Goal: Find specific page/section: Find specific page/section

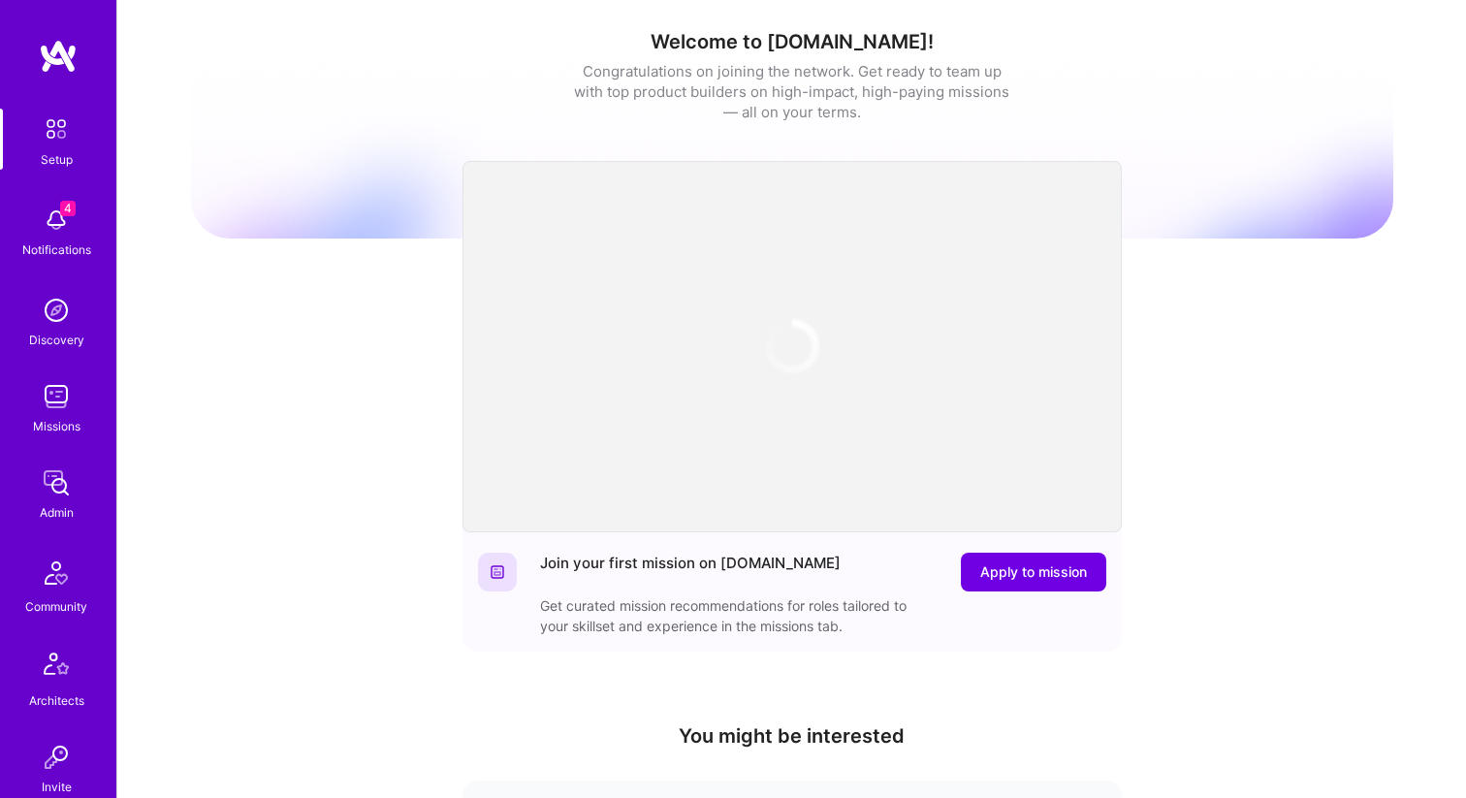
scroll to position [598, 0]
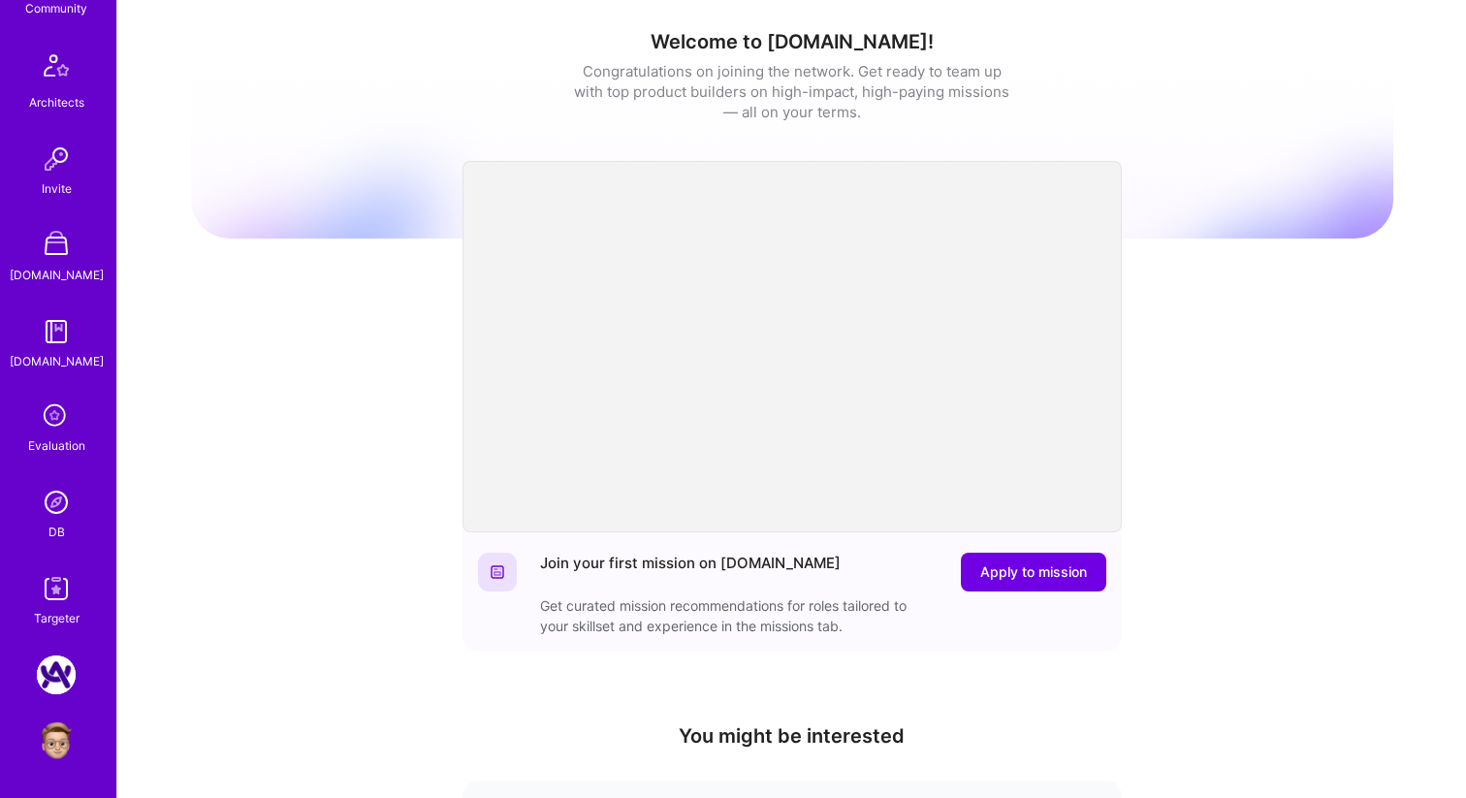
click at [60, 507] on img at bounding box center [56, 502] width 39 height 39
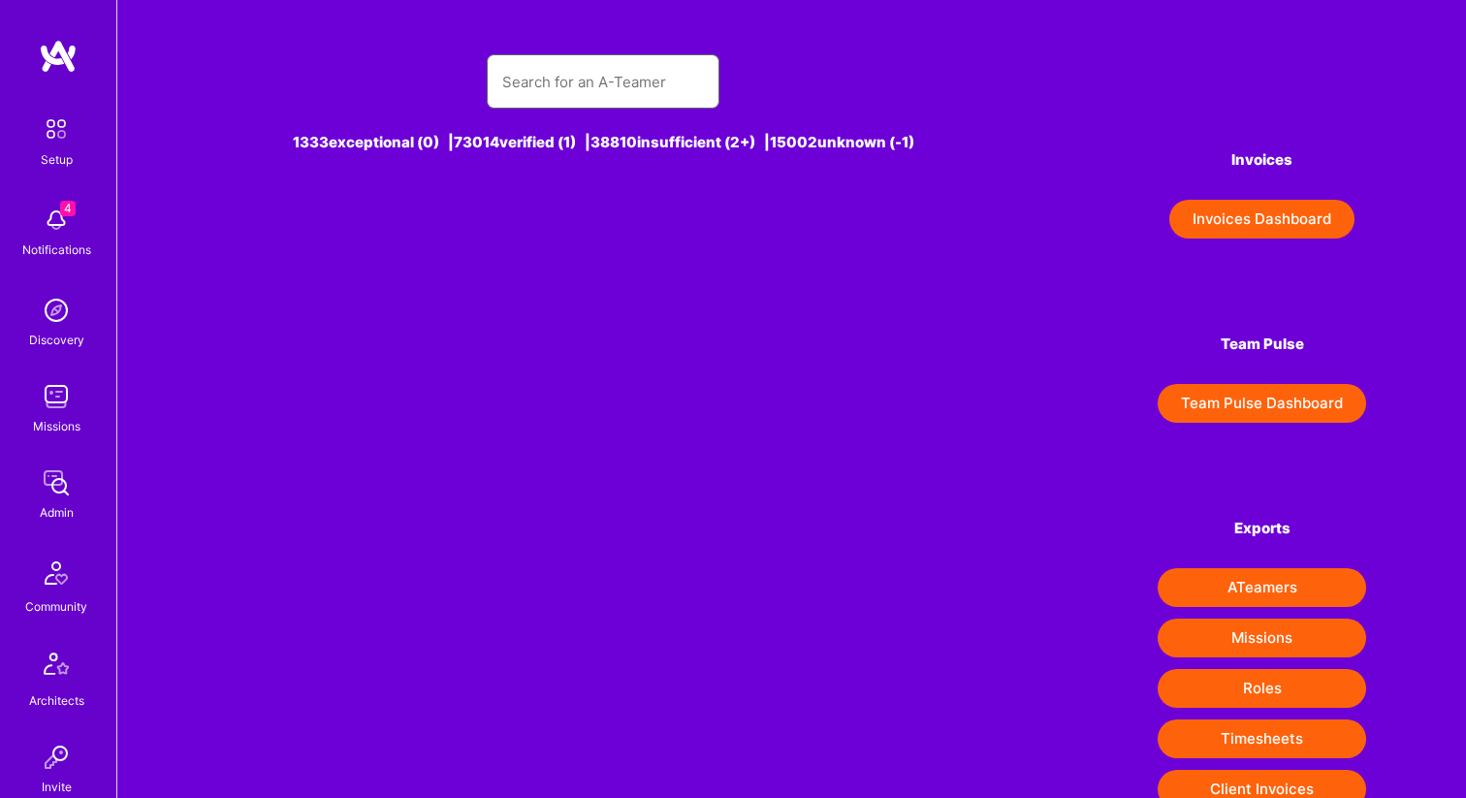
click at [591, 85] on input "text" at bounding box center [603, 81] width 202 height 49
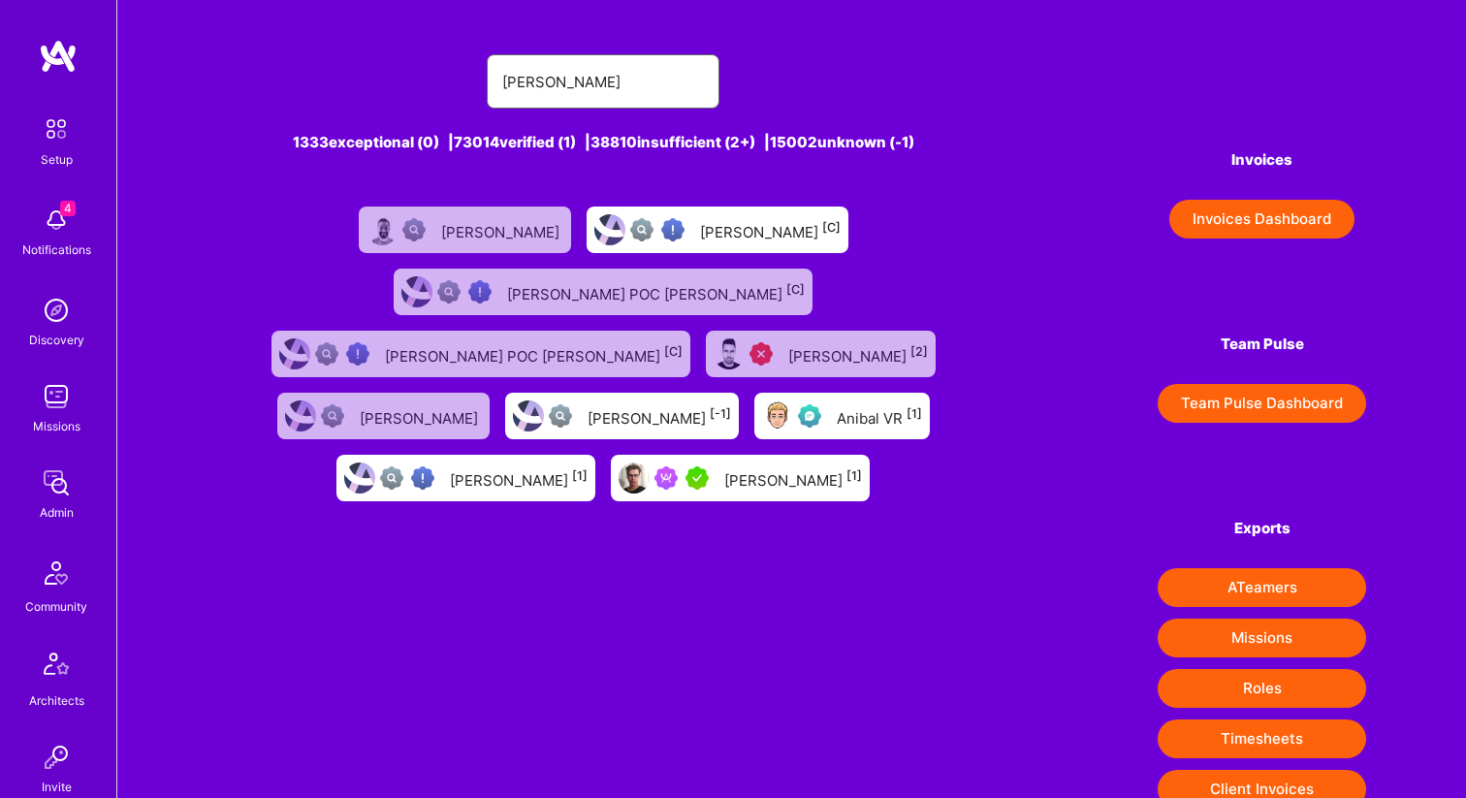
type input "[PERSON_NAME]"
click at [837, 403] on div "Anibal VR [1]" at bounding box center [879, 415] width 85 height 25
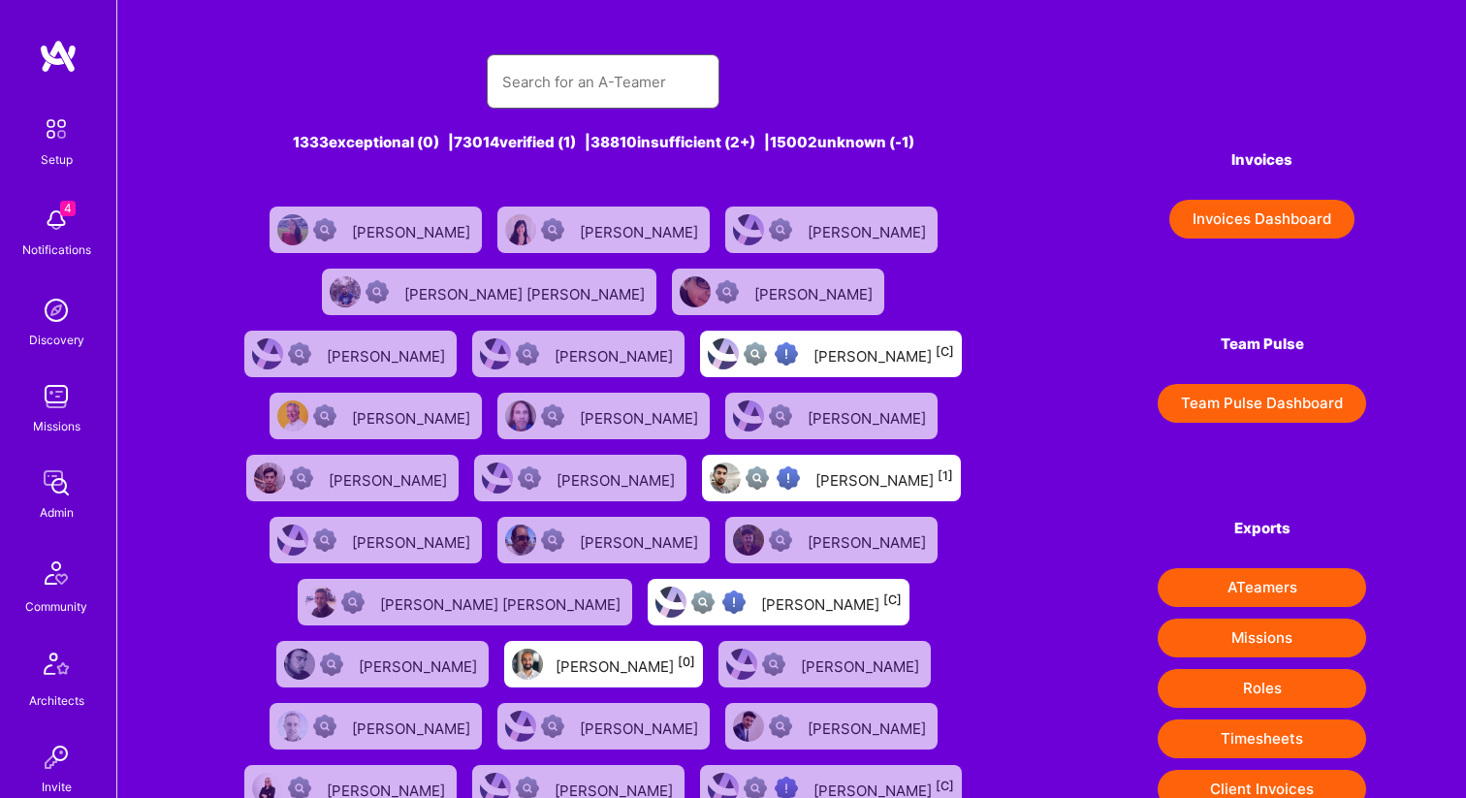
click at [637, 105] on input "text" at bounding box center [603, 81] width 202 height 49
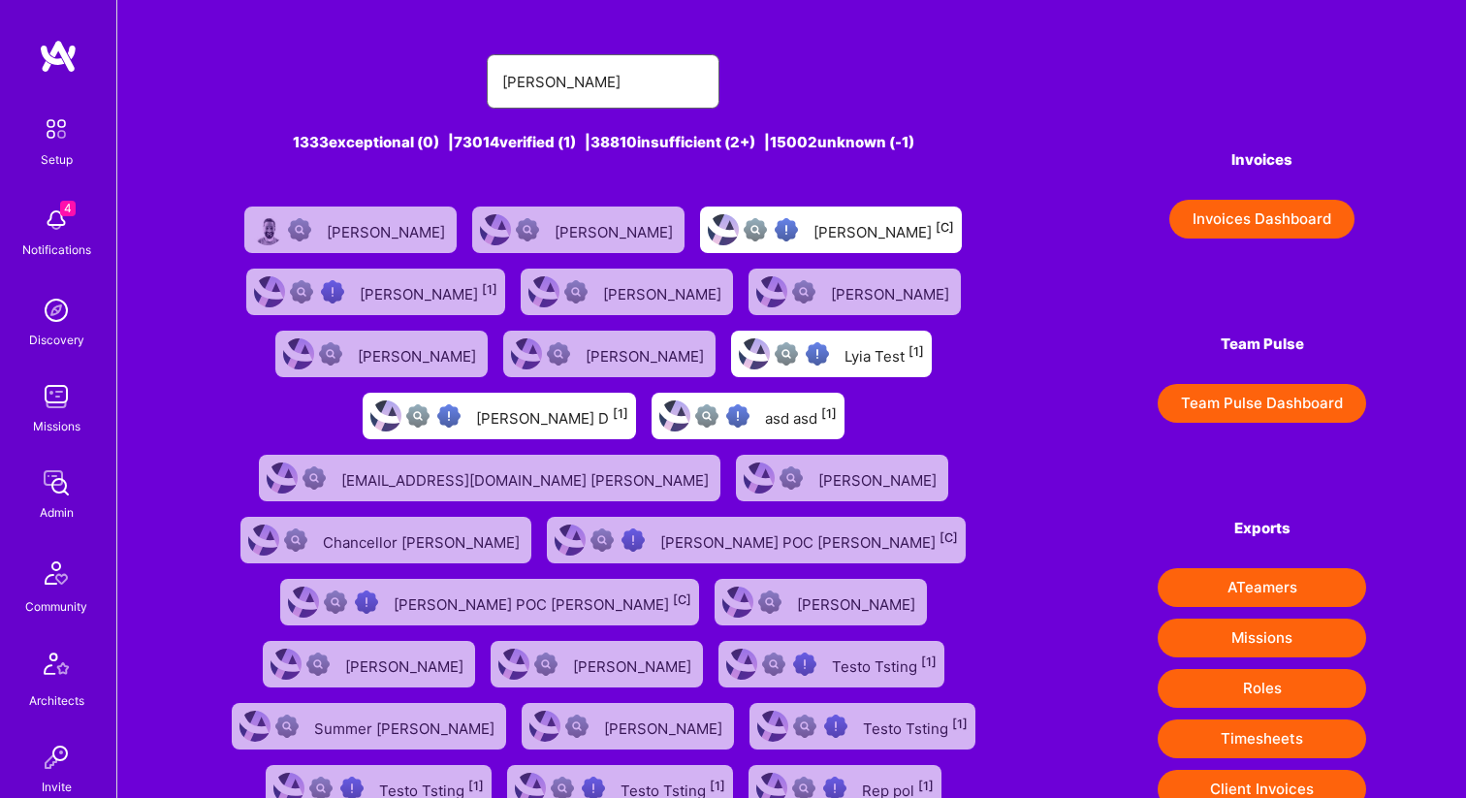
click at [576, 89] on input "[PERSON_NAME]" at bounding box center [603, 81] width 202 height 49
type input "[PERSON_NAME]"
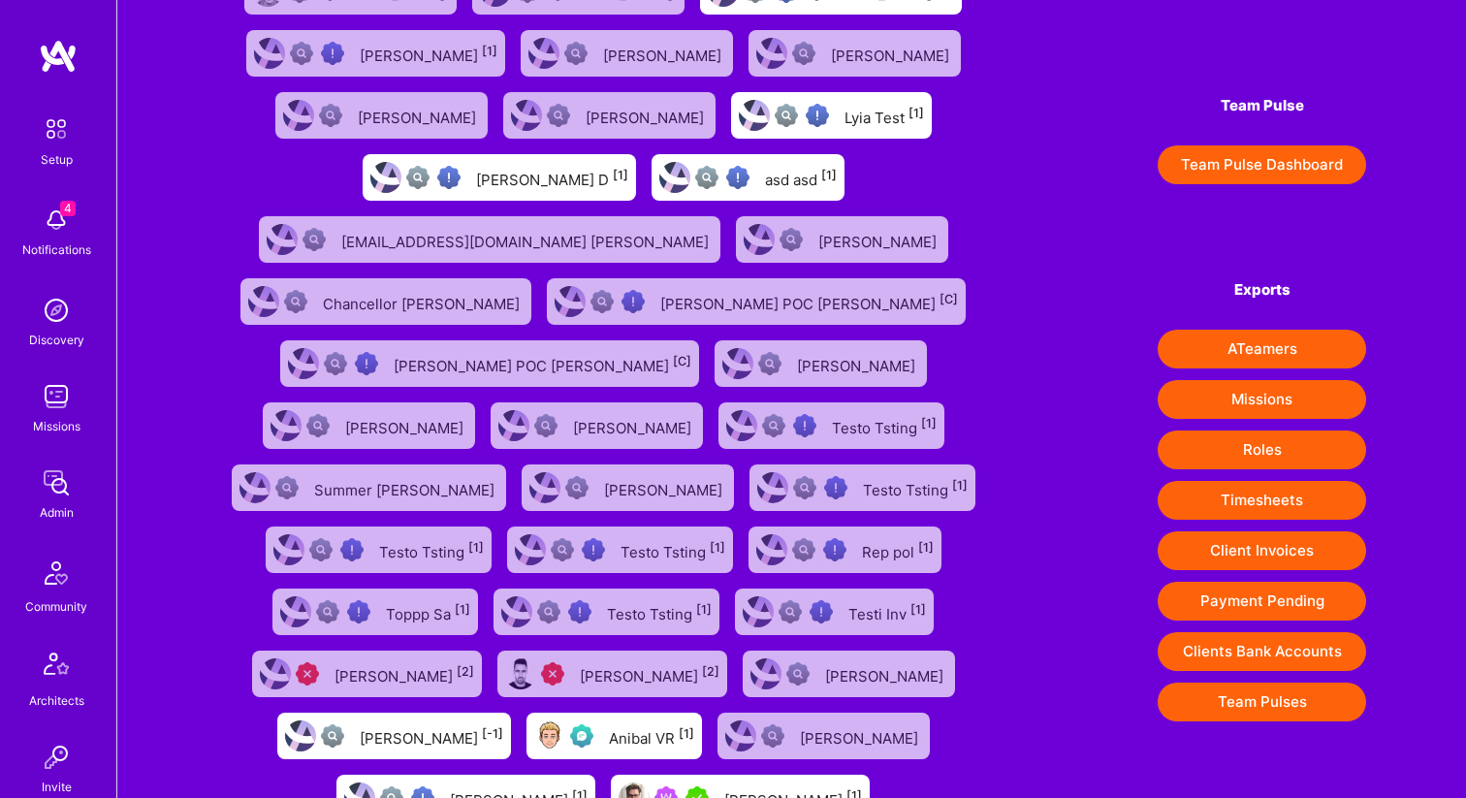
click at [724, 785] on div "[PERSON_NAME] [1]" at bounding box center [793, 797] width 138 height 25
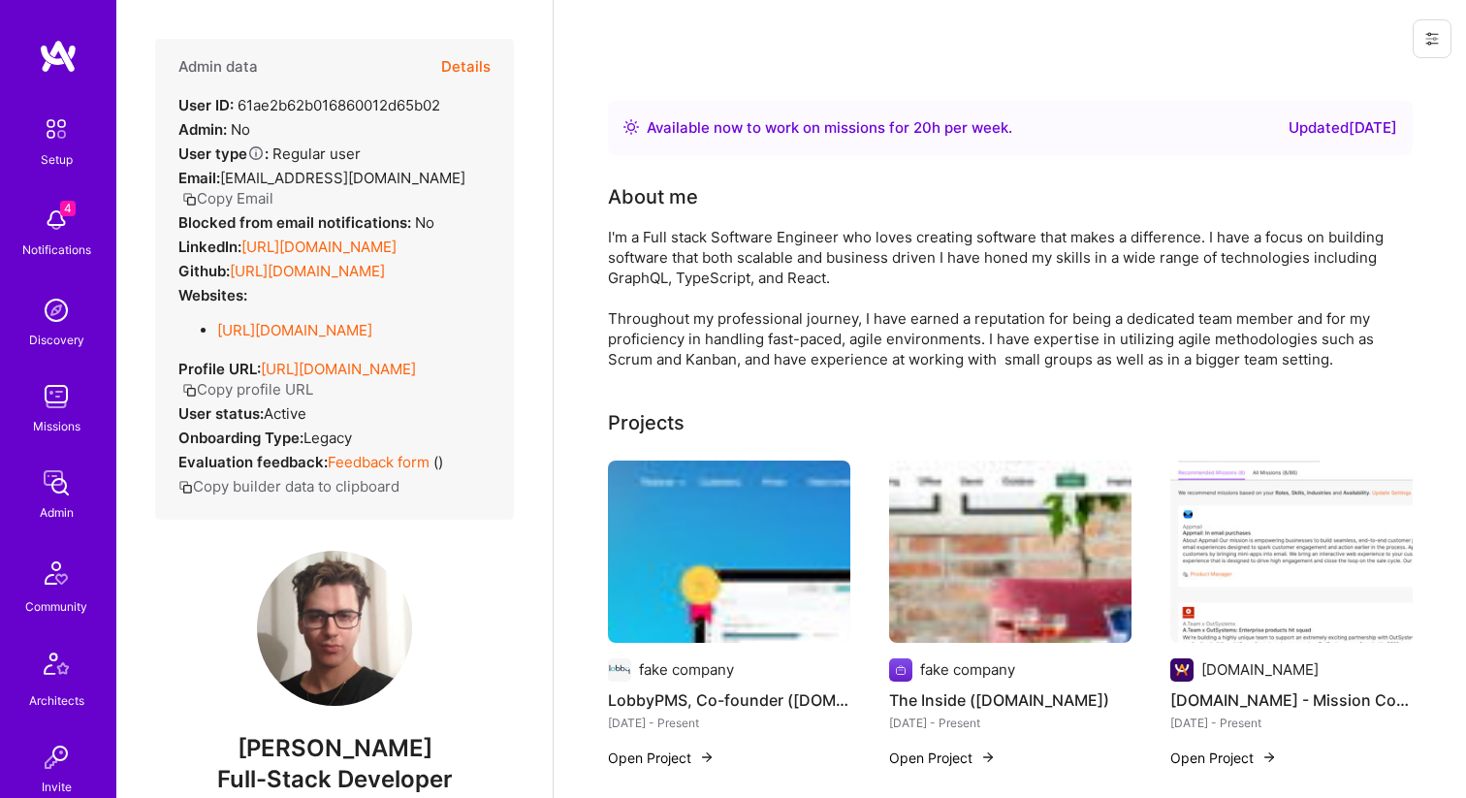
click at [1420, 36] on button at bounding box center [1432, 38] width 39 height 39
click at [1404, 71] on button "Login as [PERSON_NAME]" at bounding box center [1349, 82] width 205 height 49
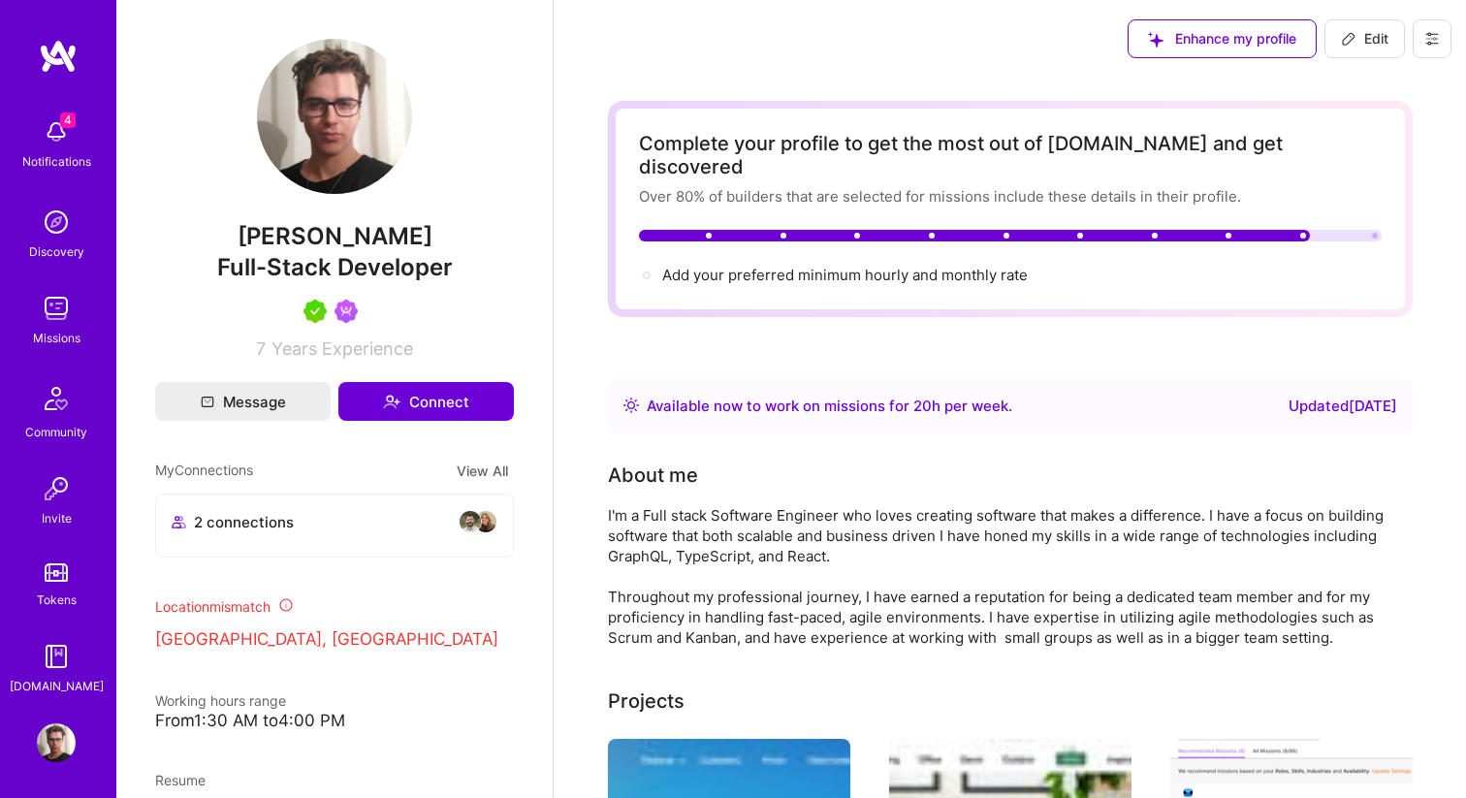
click at [49, 304] on img at bounding box center [56, 308] width 39 height 39
